Goal: Find specific page/section: Find specific page/section

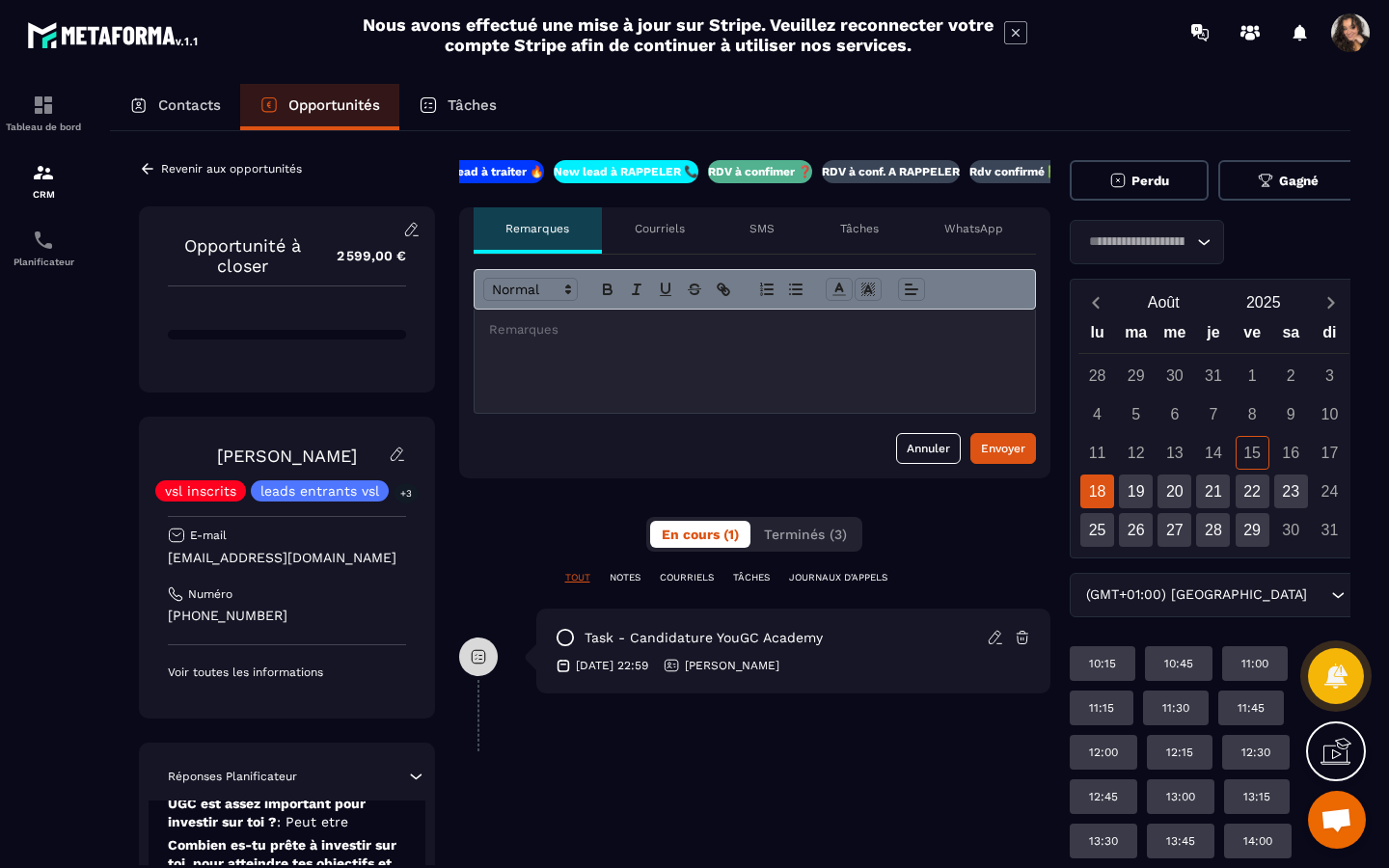
click at [157, 170] on div "Revenir aux opportunités" at bounding box center [221, 168] width 163 height 17
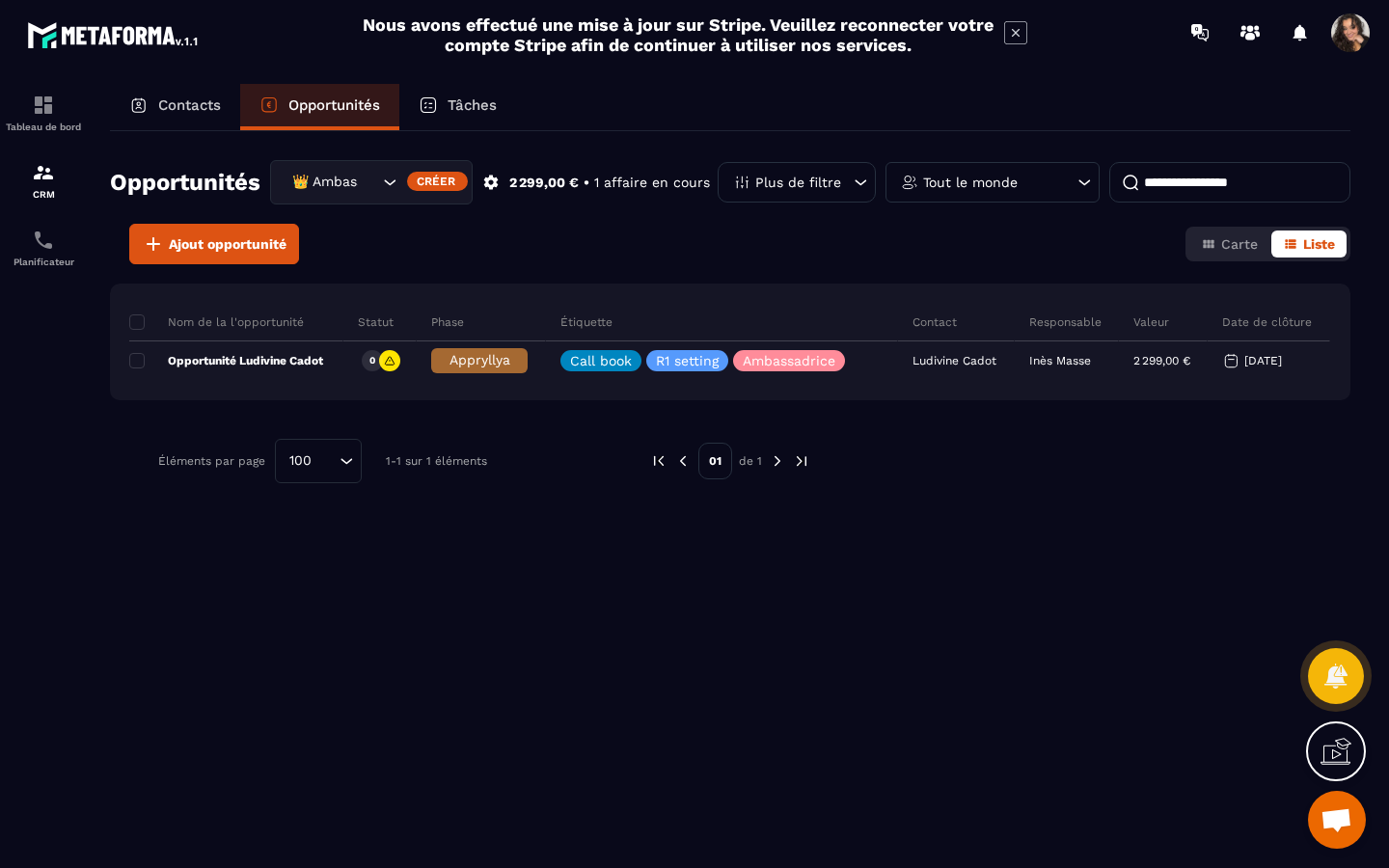
click at [387, 176] on icon "Search for option" at bounding box center [389, 182] width 19 height 19
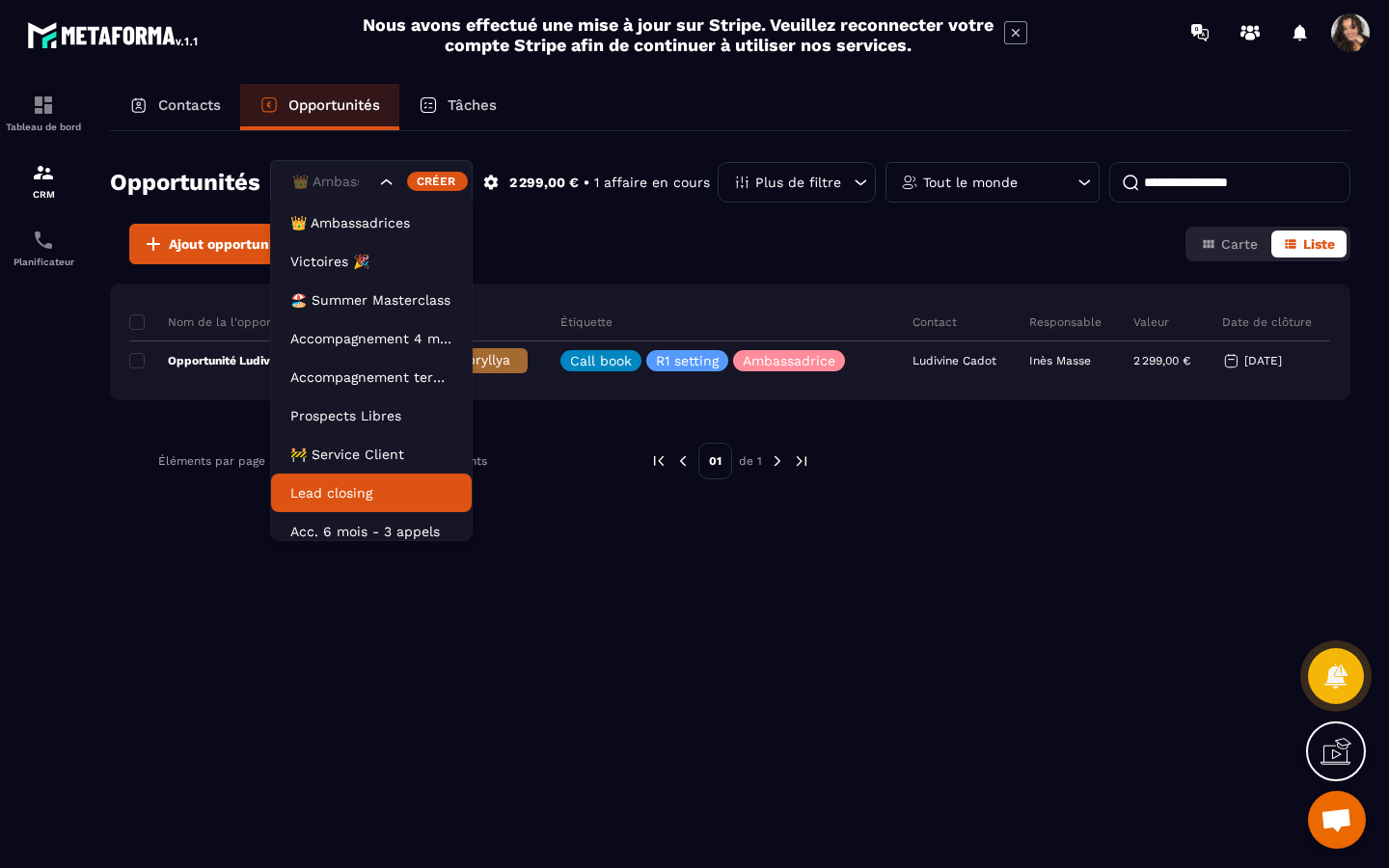
click at [368, 475] on li "Lead closing" at bounding box center [372, 492] width 201 height 39
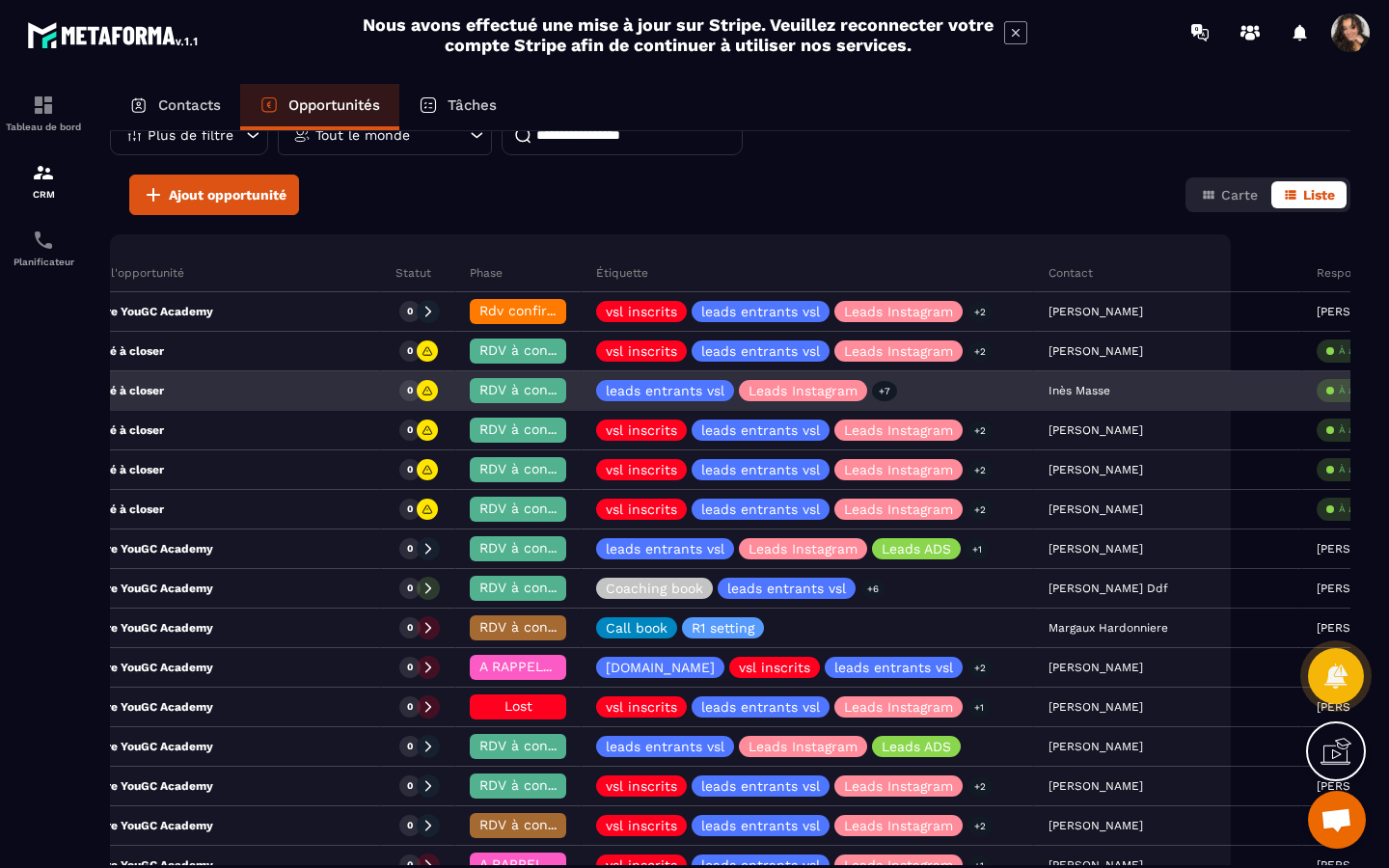
scroll to position [0, 134]
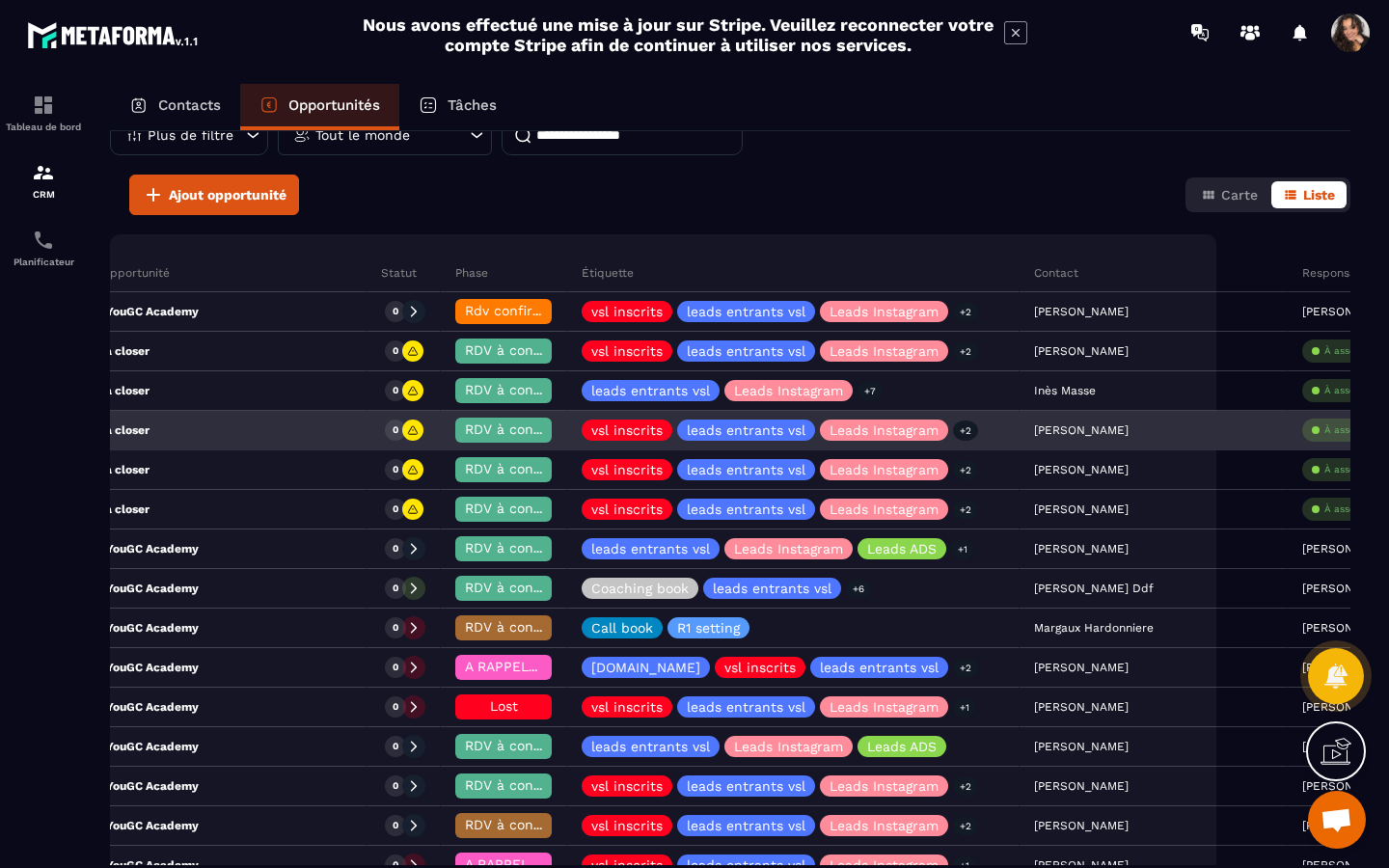
click at [256, 433] on div "Opportunité à closer" at bounding box center [180, 431] width 371 height 39
